Goal: Register for event/course

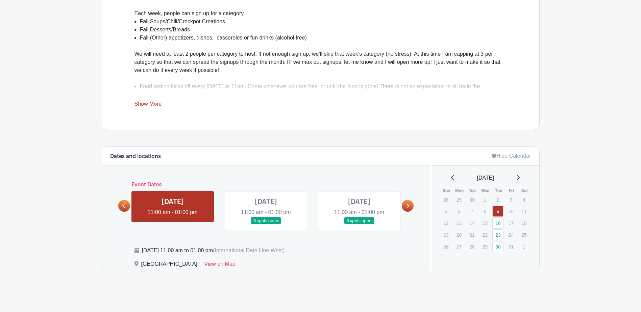
scroll to position [248, 0]
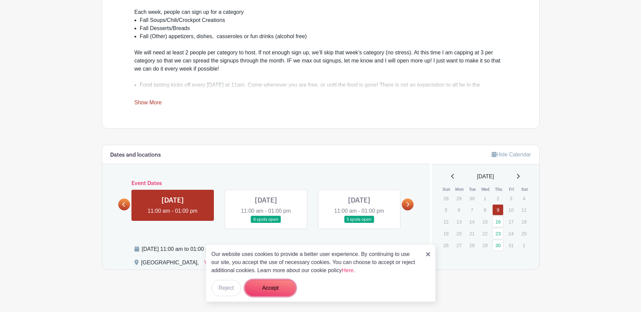
click at [281, 292] on button "Accept" at bounding box center [270, 288] width 51 height 16
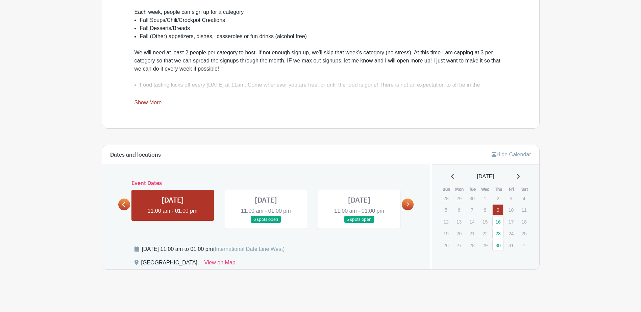
click at [266, 223] on link at bounding box center [266, 223] width 0 height 0
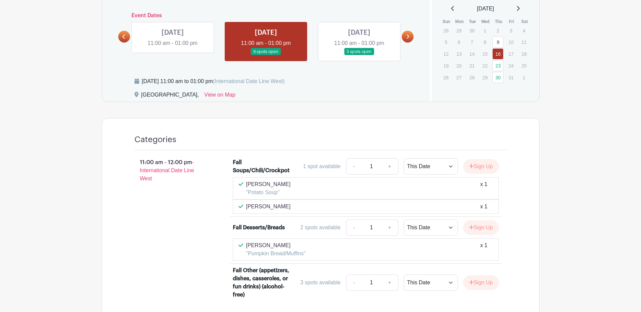
scroll to position [382, 0]
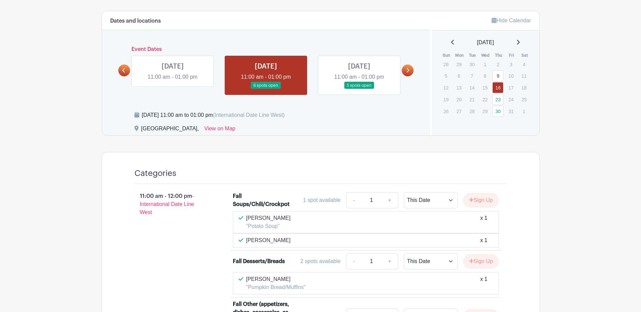
click at [359, 89] on link at bounding box center [359, 89] width 0 height 0
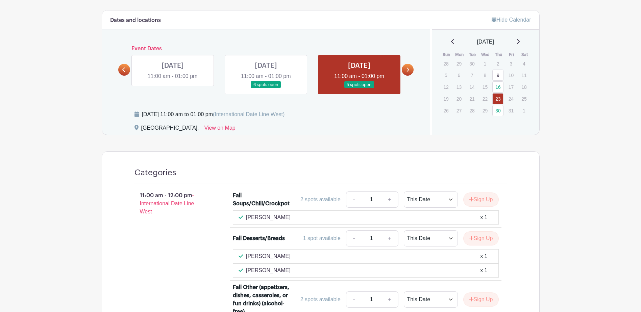
scroll to position [349, 0]
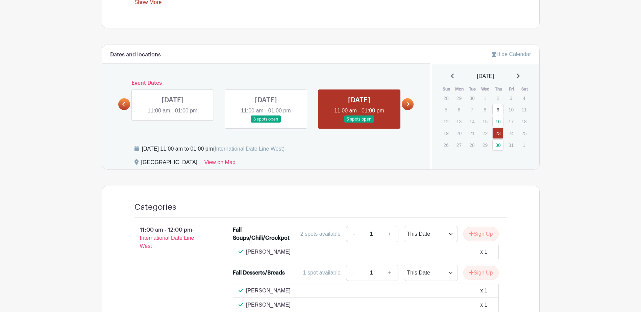
click at [409, 103] on icon at bounding box center [407, 104] width 3 height 5
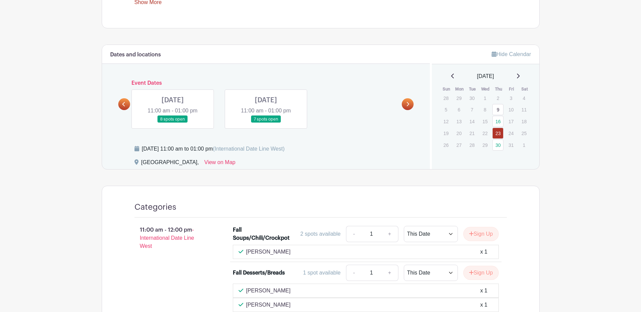
click at [173, 123] on link at bounding box center [173, 123] width 0 height 0
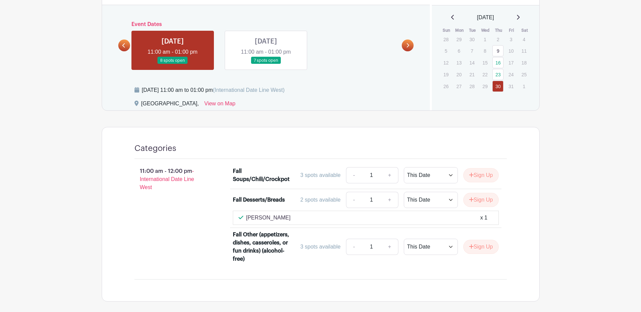
scroll to position [372, 0]
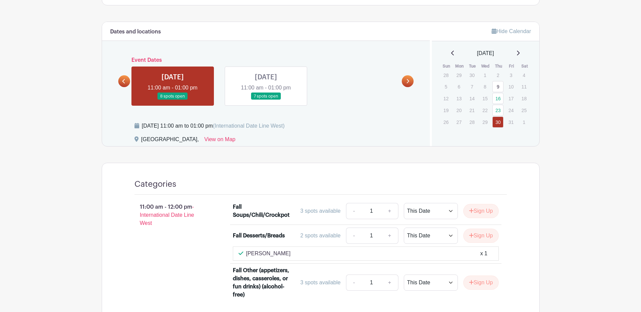
click at [266, 100] on link at bounding box center [266, 100] width 0 height 0
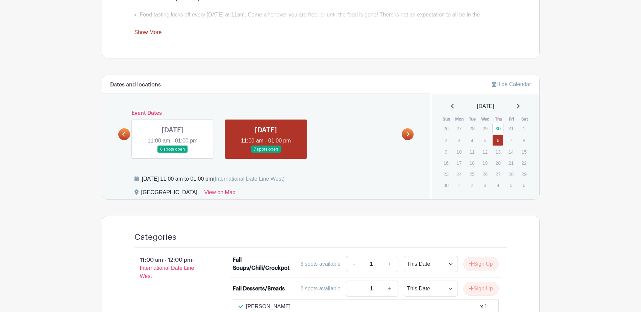
scroll to position [318, 0]
